Goal: Transaction & Acquisition: Purchase product/service

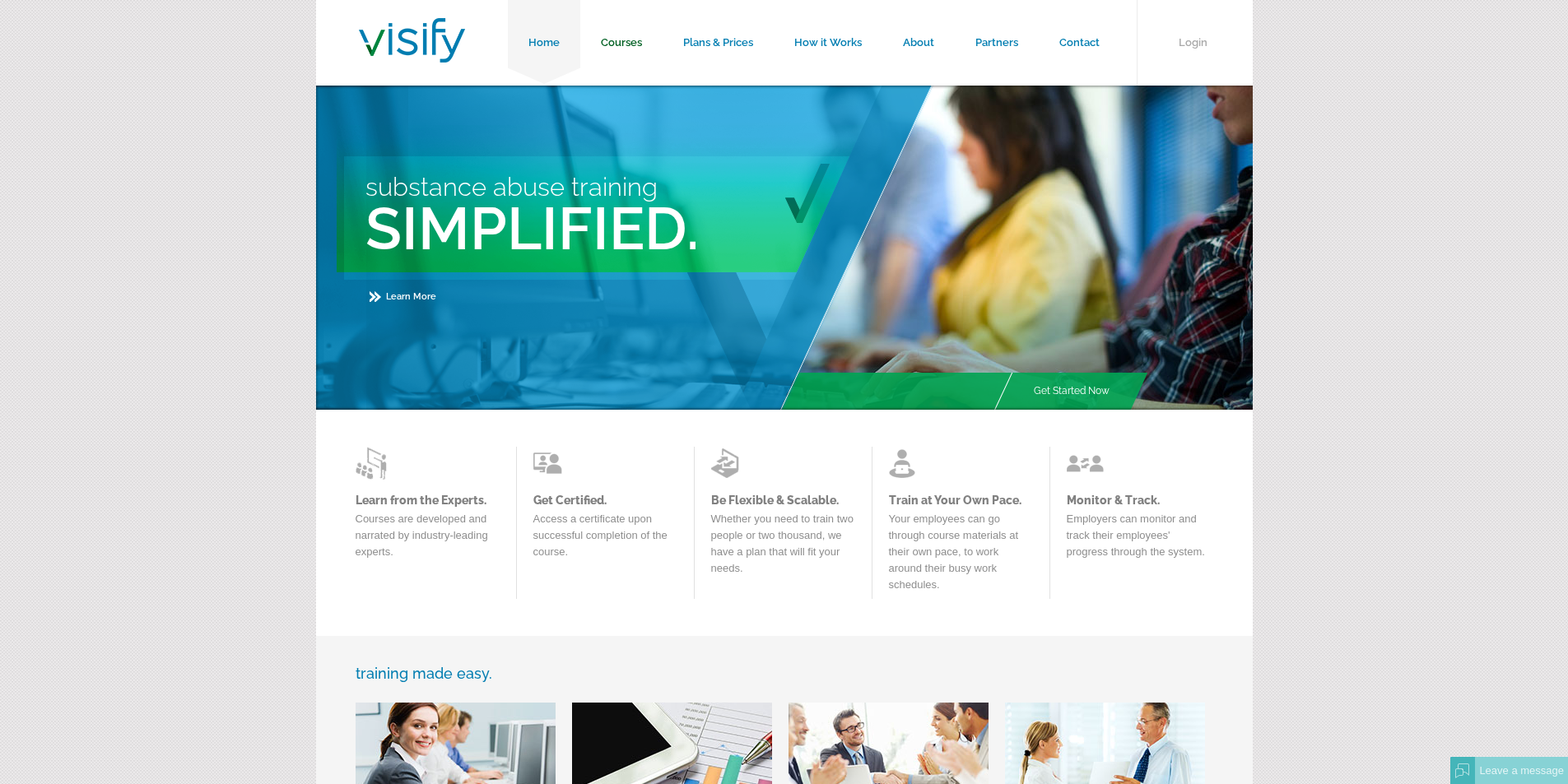
click at [641, 43] on link "Courses" at bounding box center [621, 43] width 83 height 86
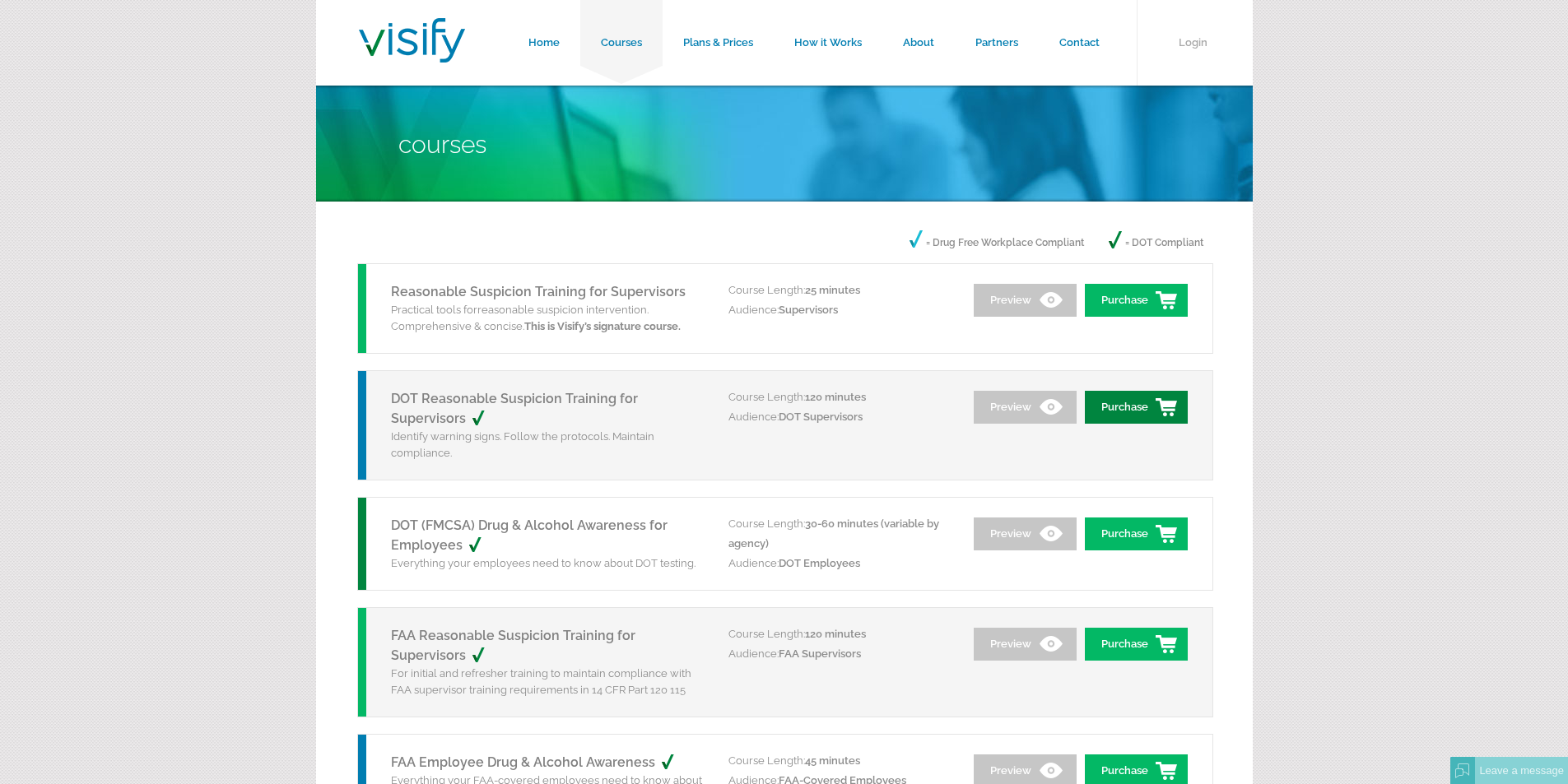
click at [1145, 411] on link "Purchase" at bounding box center [1136, 407] width 103 height 33
click at [488, 716] on div "FAA Reasonable Suspicion Training for Supervisors For initial and refresher tra…" at bounding box center [544, 663] width 371 height 109
click at [1127, 406] on link "Purchase" at bounding box center [1136, 407] width 103 height 33
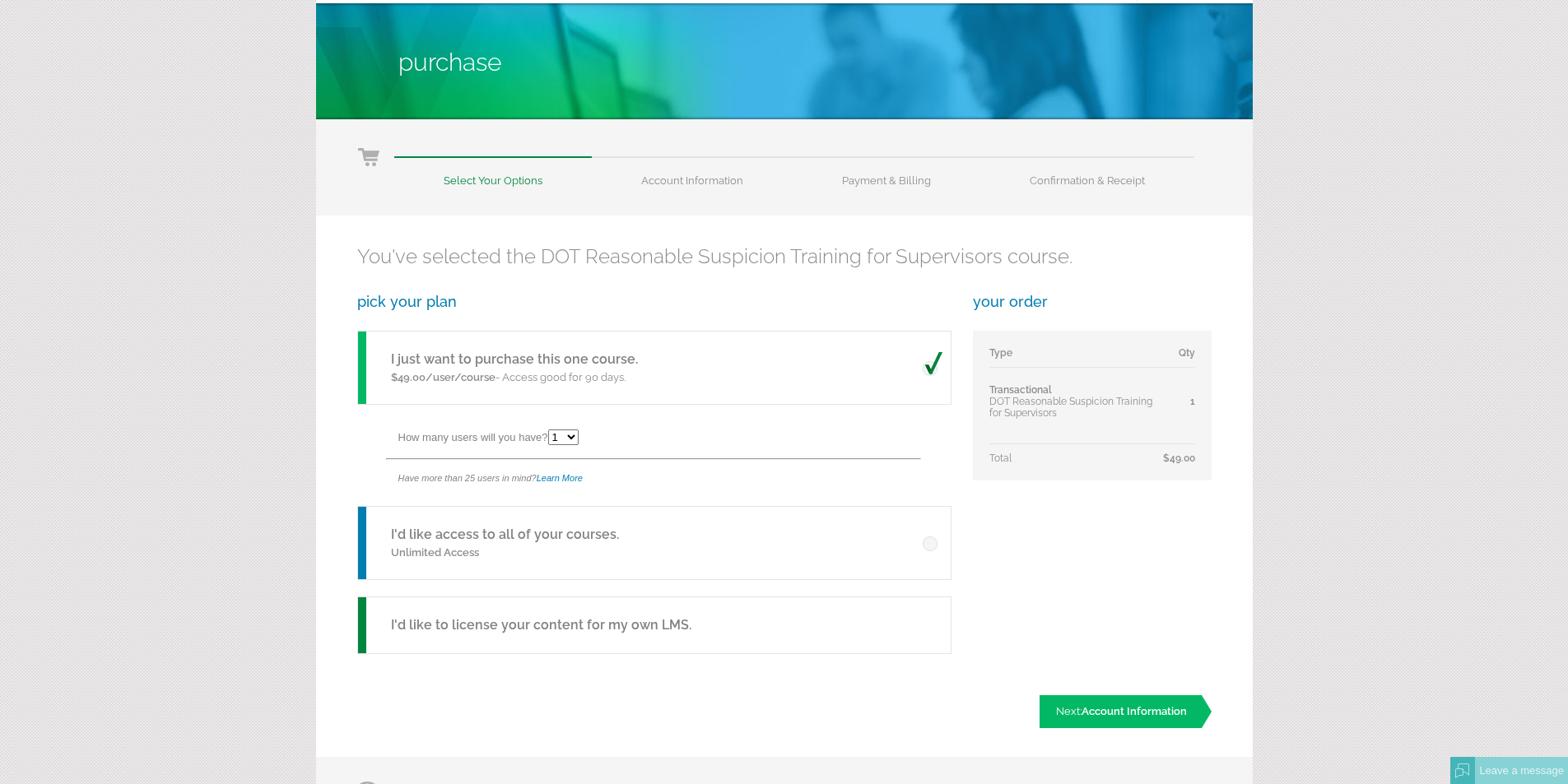
scroll to position [164, 0]
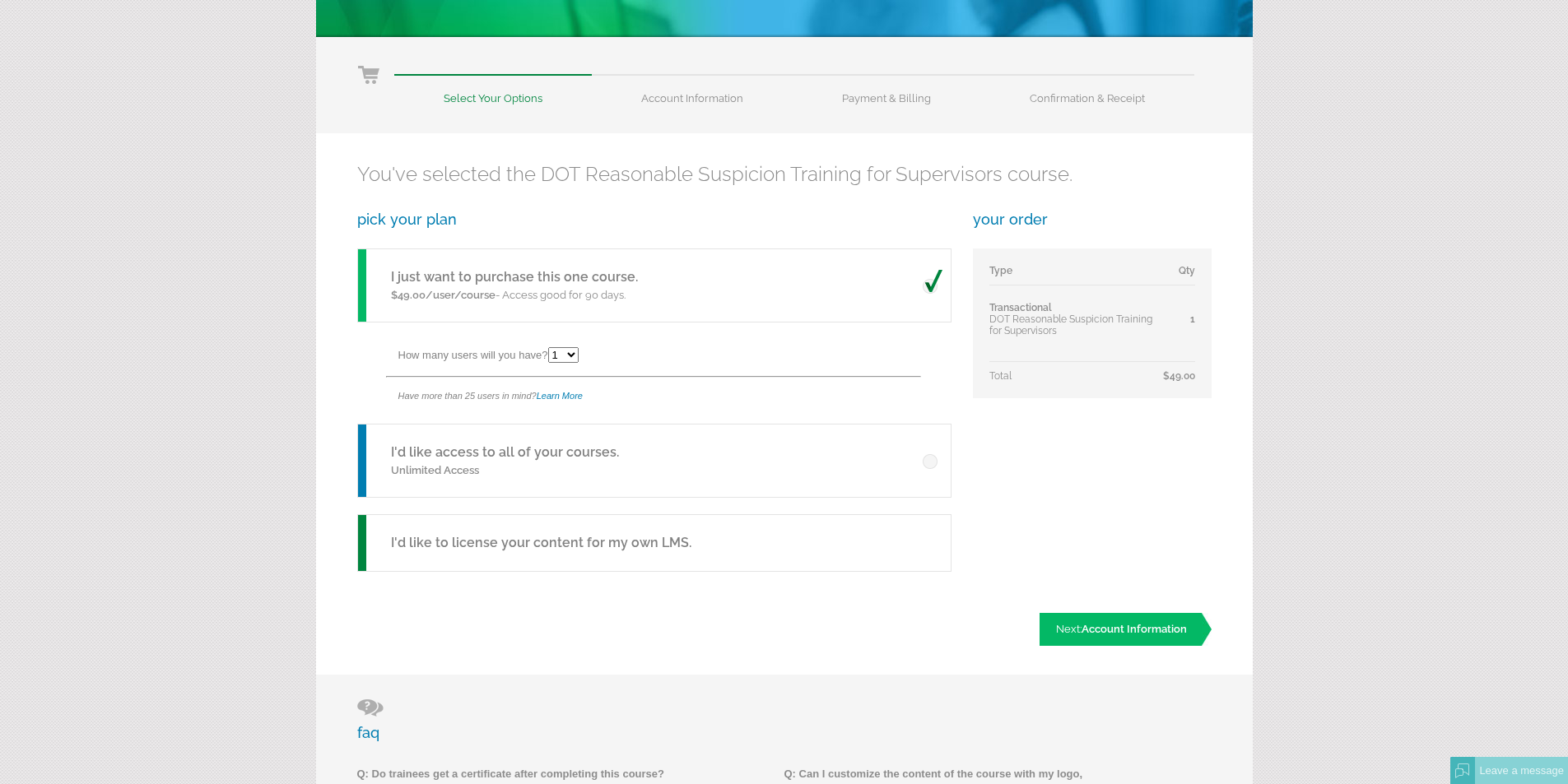
click at [543, 453] on link "I'd like access to all of your courses." at bounding box center [504, 452] width 228 height 16
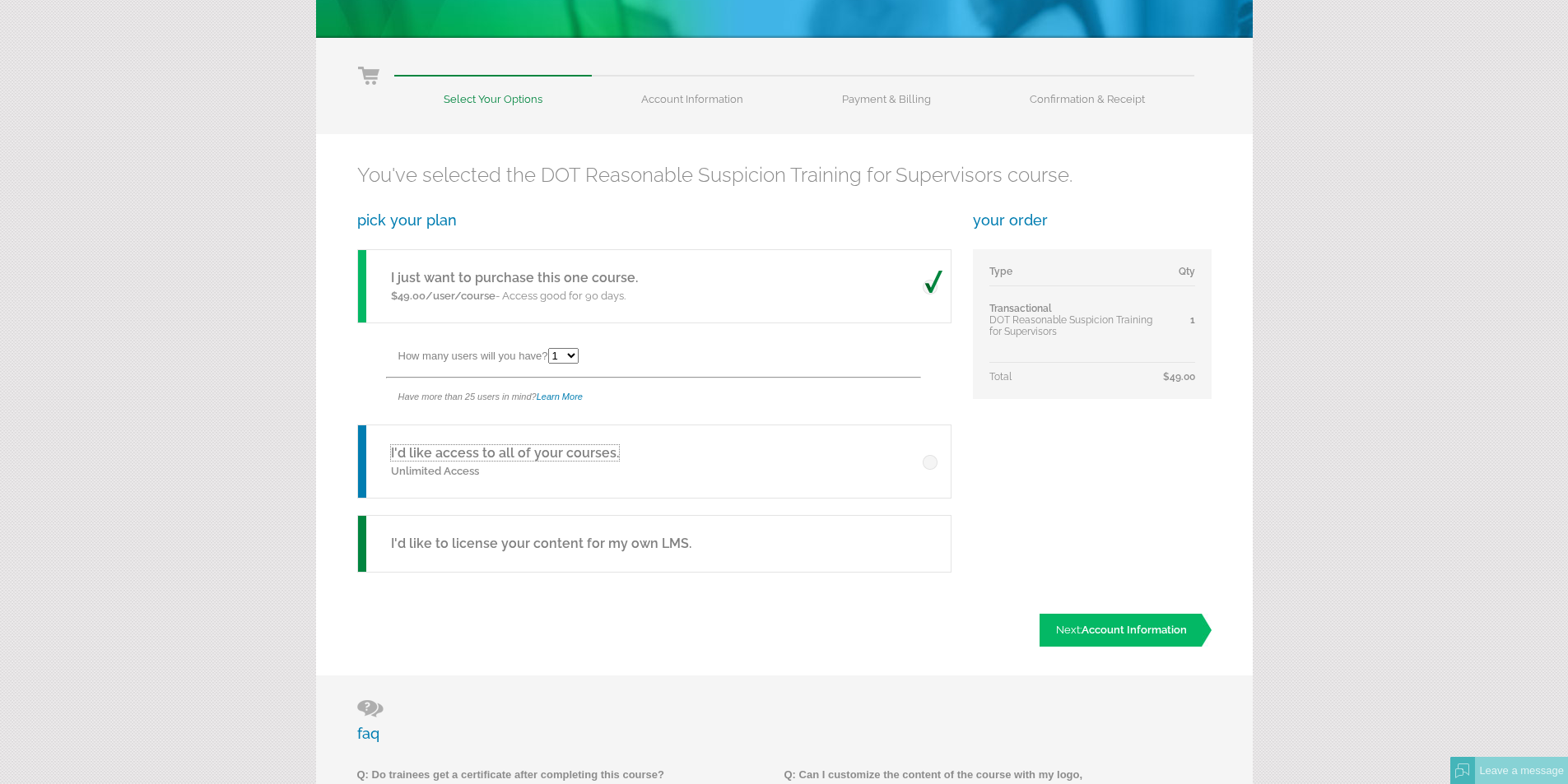
scroll to position [164, 0]
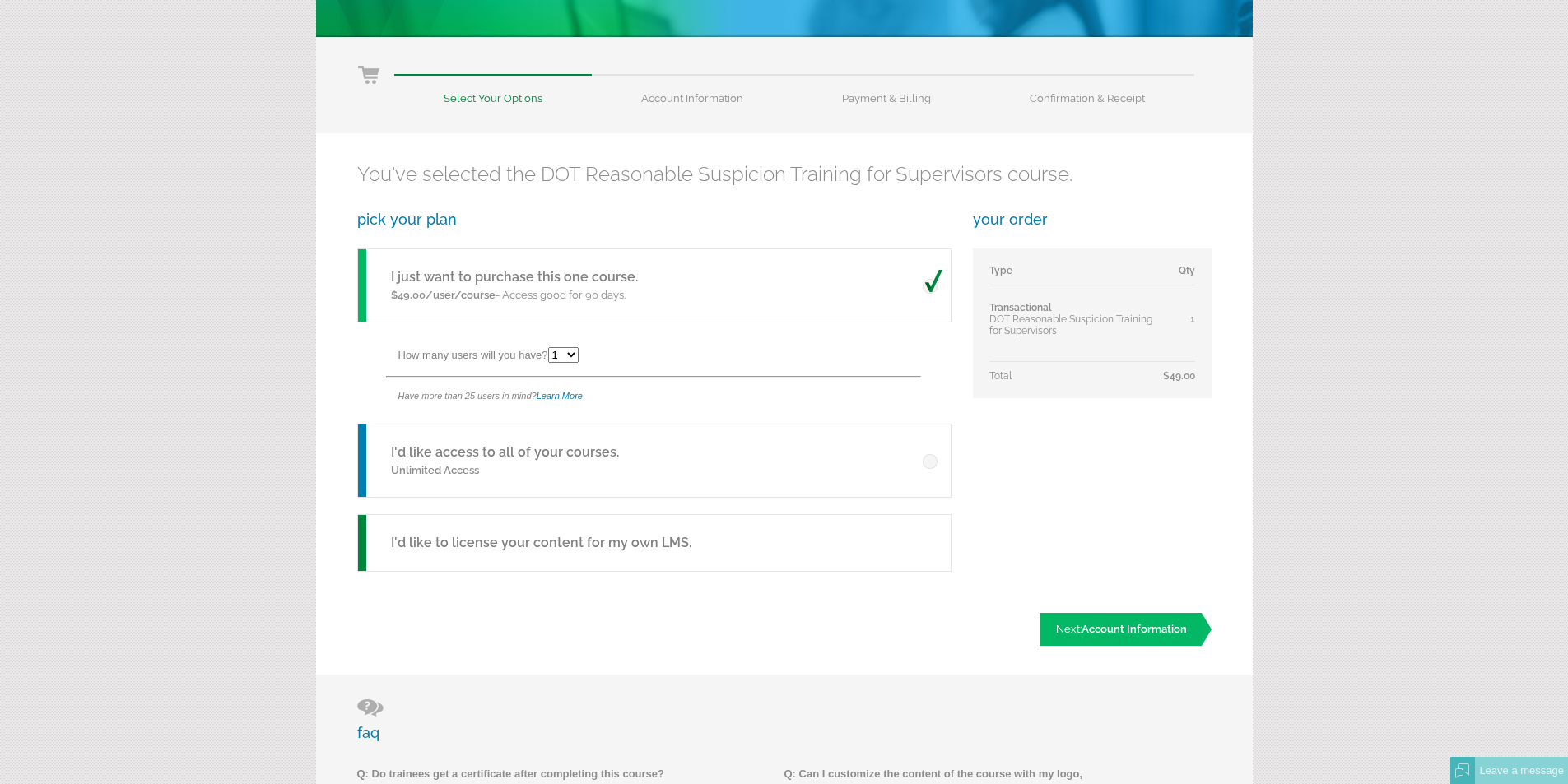
click at [453, 458] on link "I'd like access to all of your courses." at bounding box center [504, 452] width 228 height 16
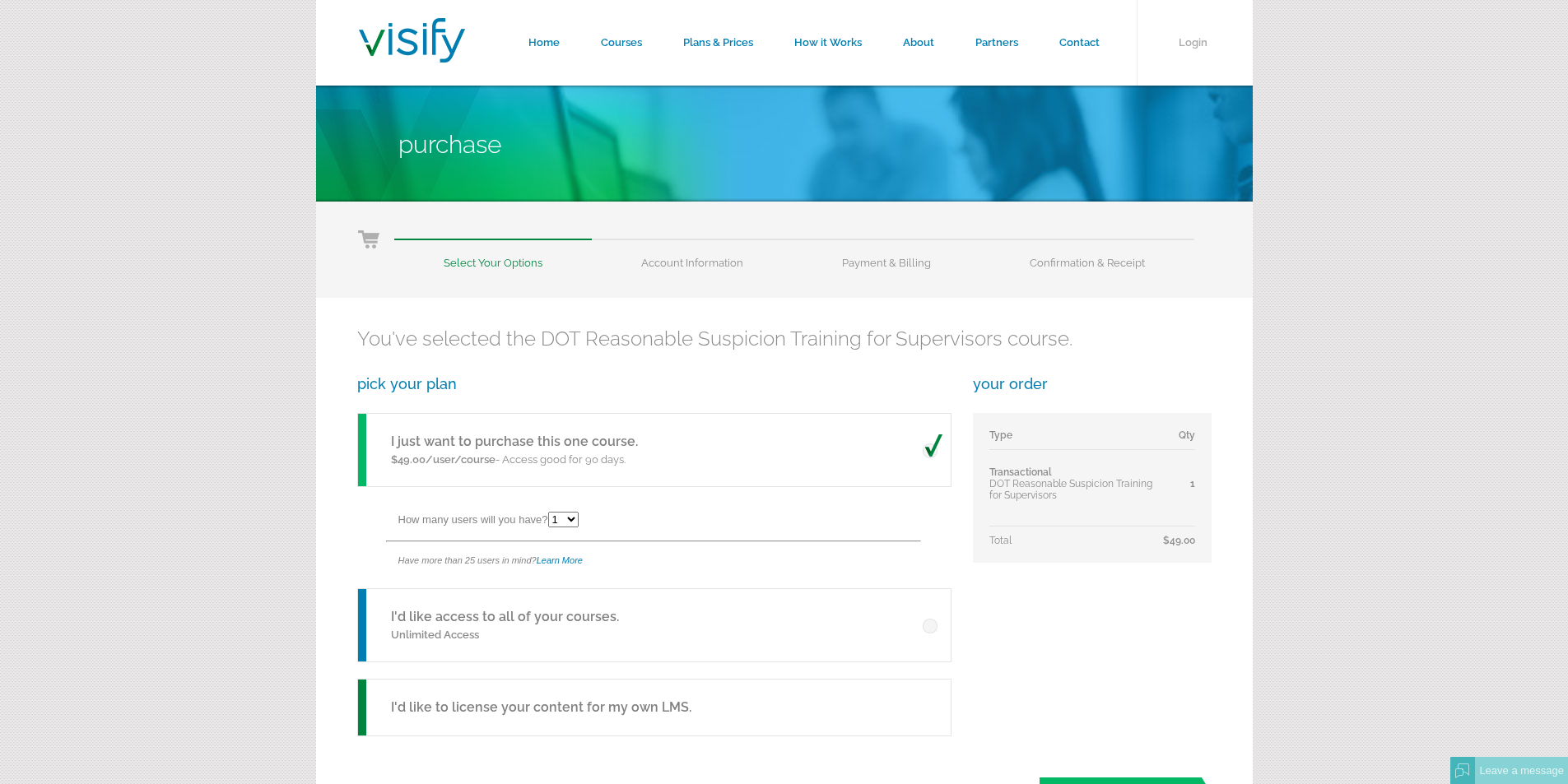
click at [575, 518] on select "1 2 3 4 5 6 7 8 9 10 11 12 13 14 15 16 17 18 19 20 21 22 23 24 25" at bounding box center [564, 519] width 30 height 16
click at [624, 518] on div "How many users will you have? 1 2 3 4 5 6 7 8 9 10 11 12 13 14 15 16 17 18 19 2…" at bounding box center [674, 522] width 551 height 37
click at [532, 44] on link "Home" at bounding box center [544, 43] width 73 height 86
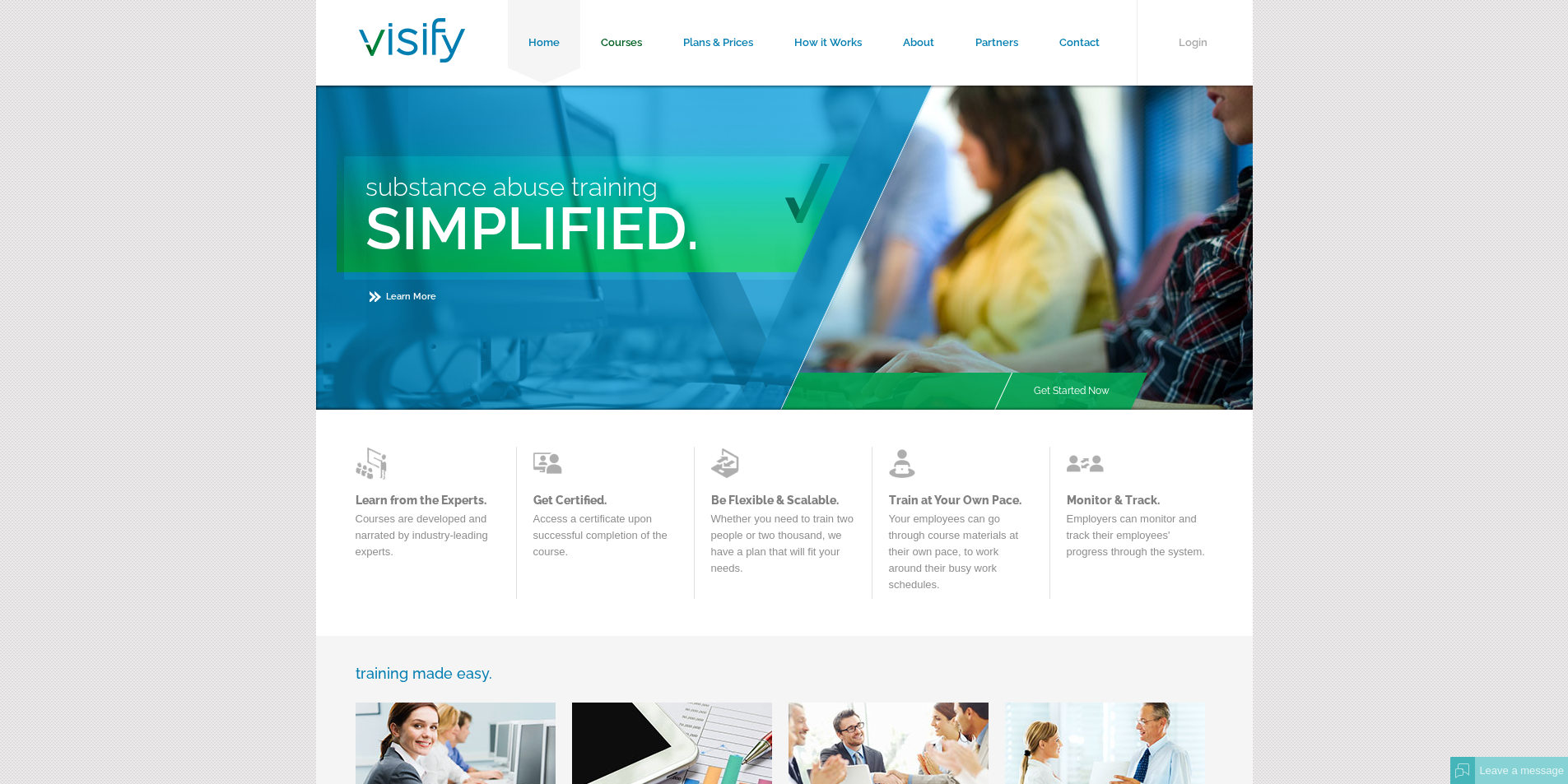
click at [608, 39] on link "Courses" at bounding box center [621, 43] width 83 height 86
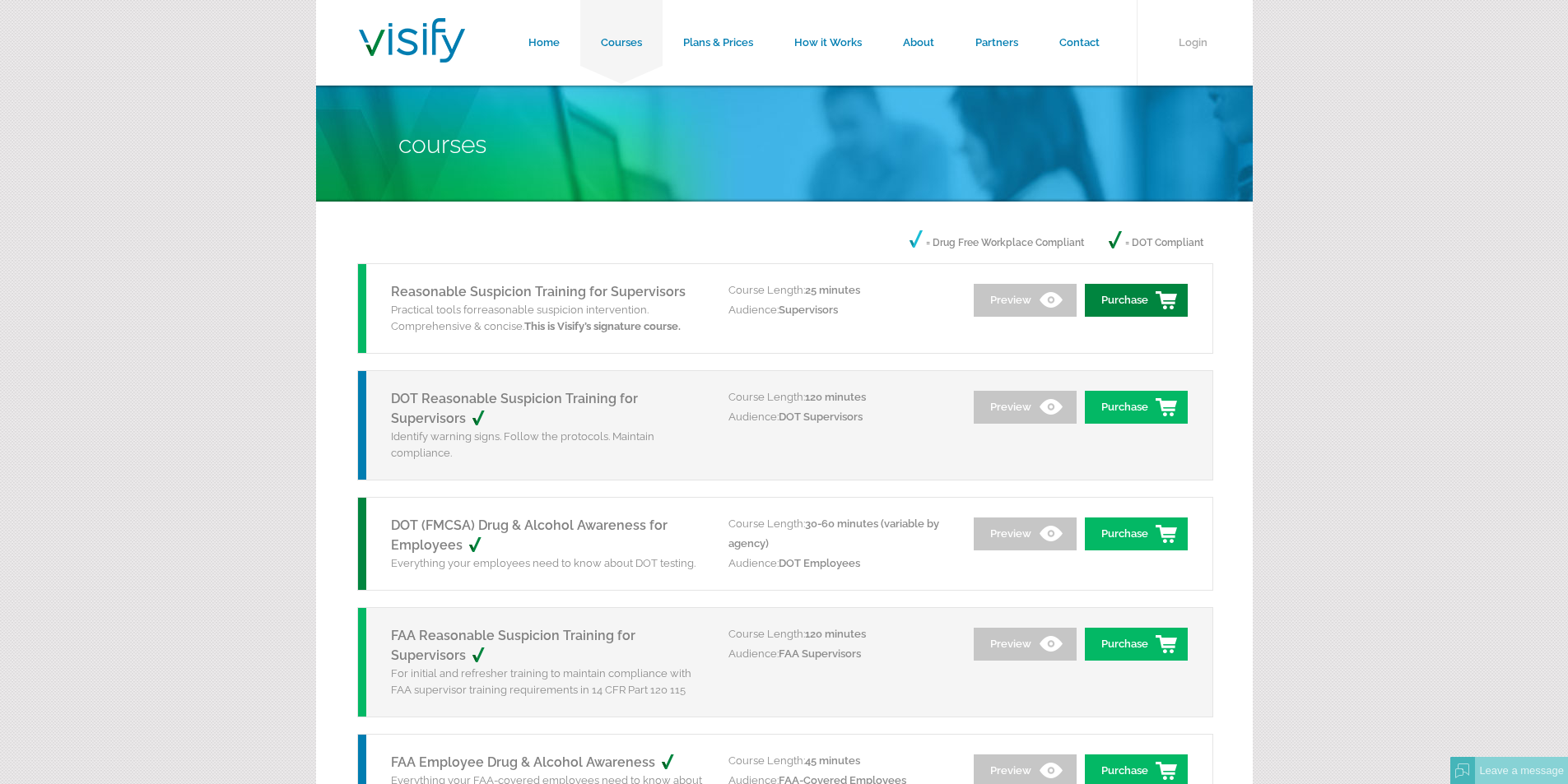
click at [1122, 306] on link "Purchase" at bounding box center [1136, 300] width 103 height 33
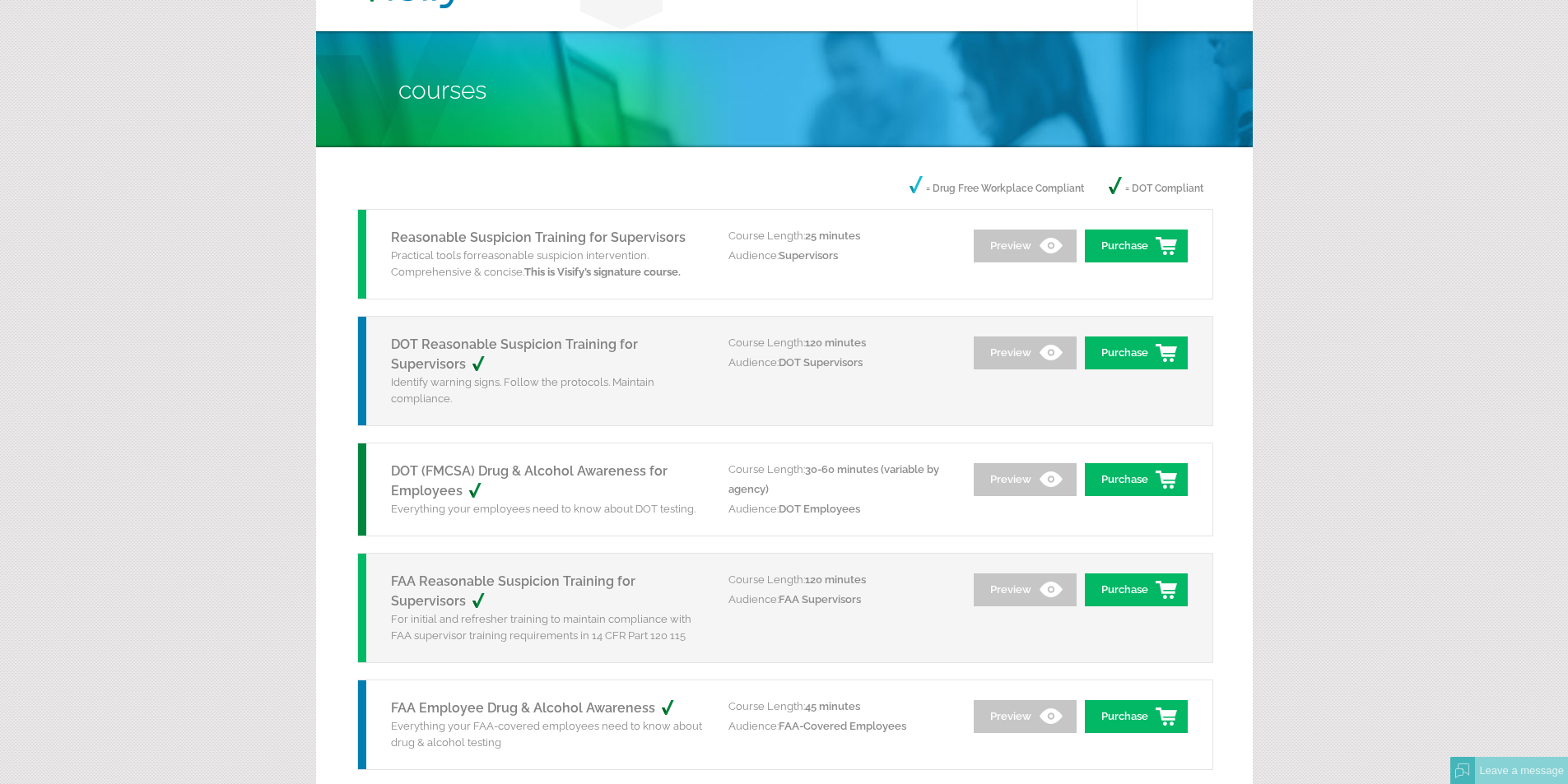
scroll to position [83, 0]
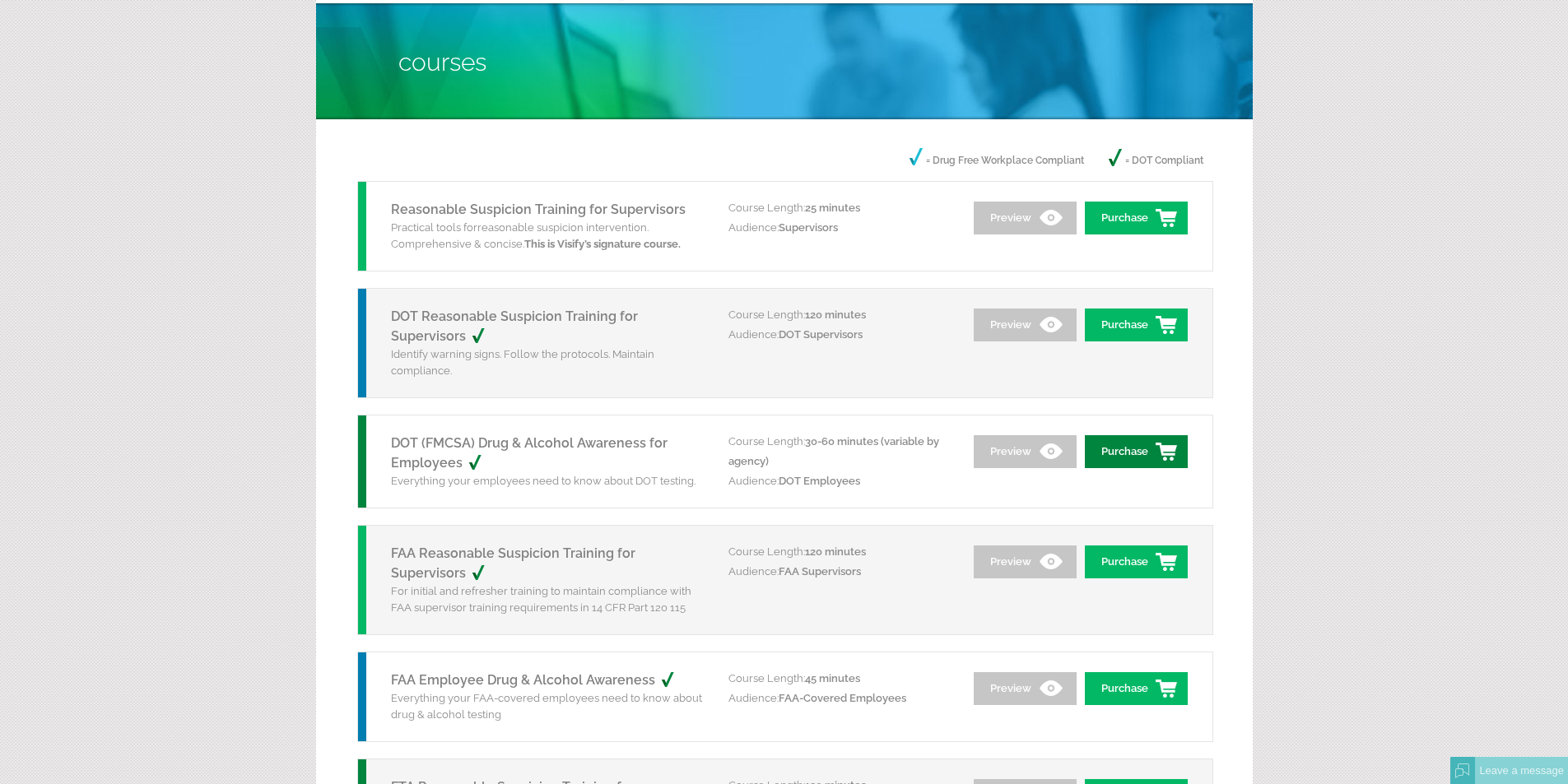
click at [1131, 448] on link "Purchase" at bounding box center [1136, 451] width 103 height 33
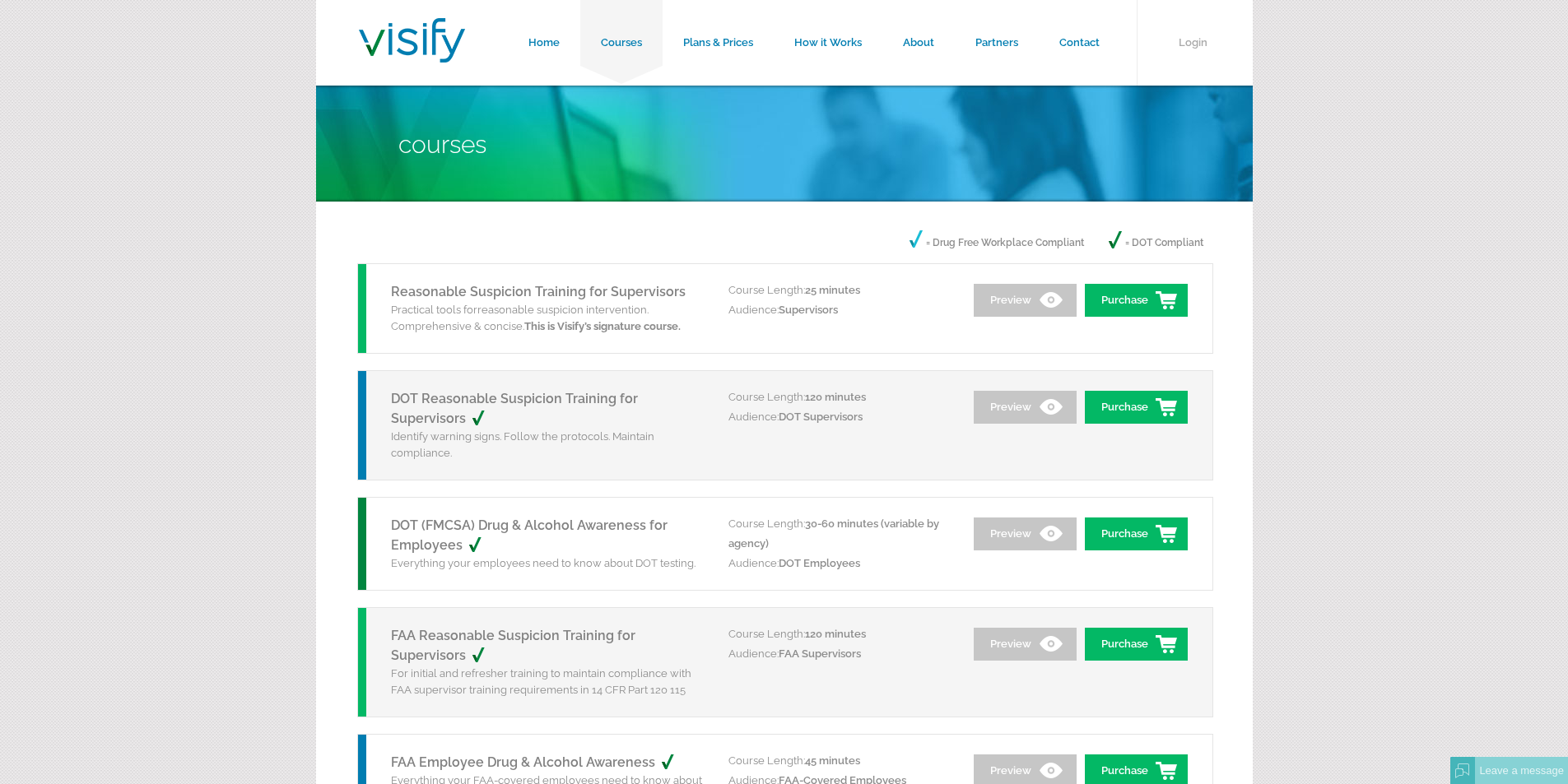
scroll to position [83, 0]
